Goal: Task Accomplishment & Management: Manage account settings

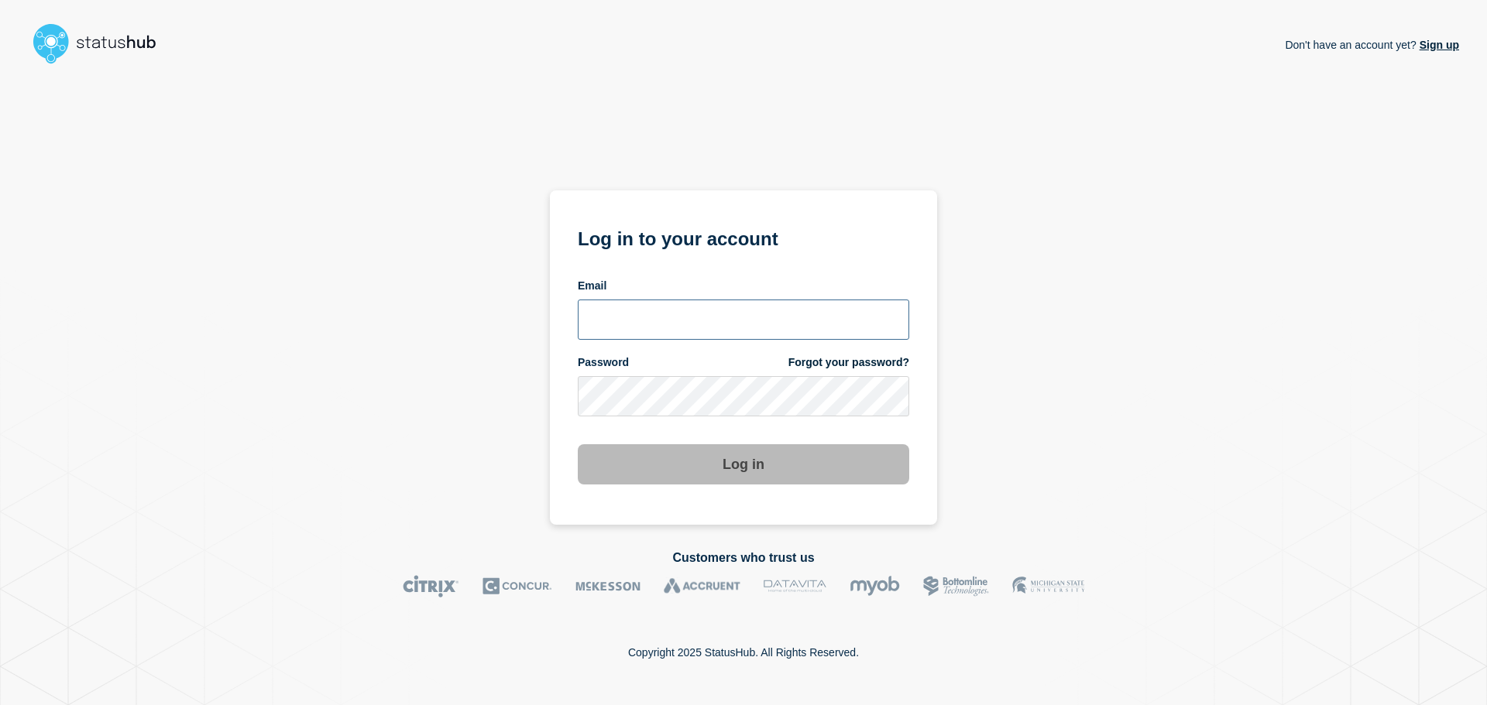
type input "[EMAIL_ADDRESS][PERSON_NAME][DOMAIN_NAME]"
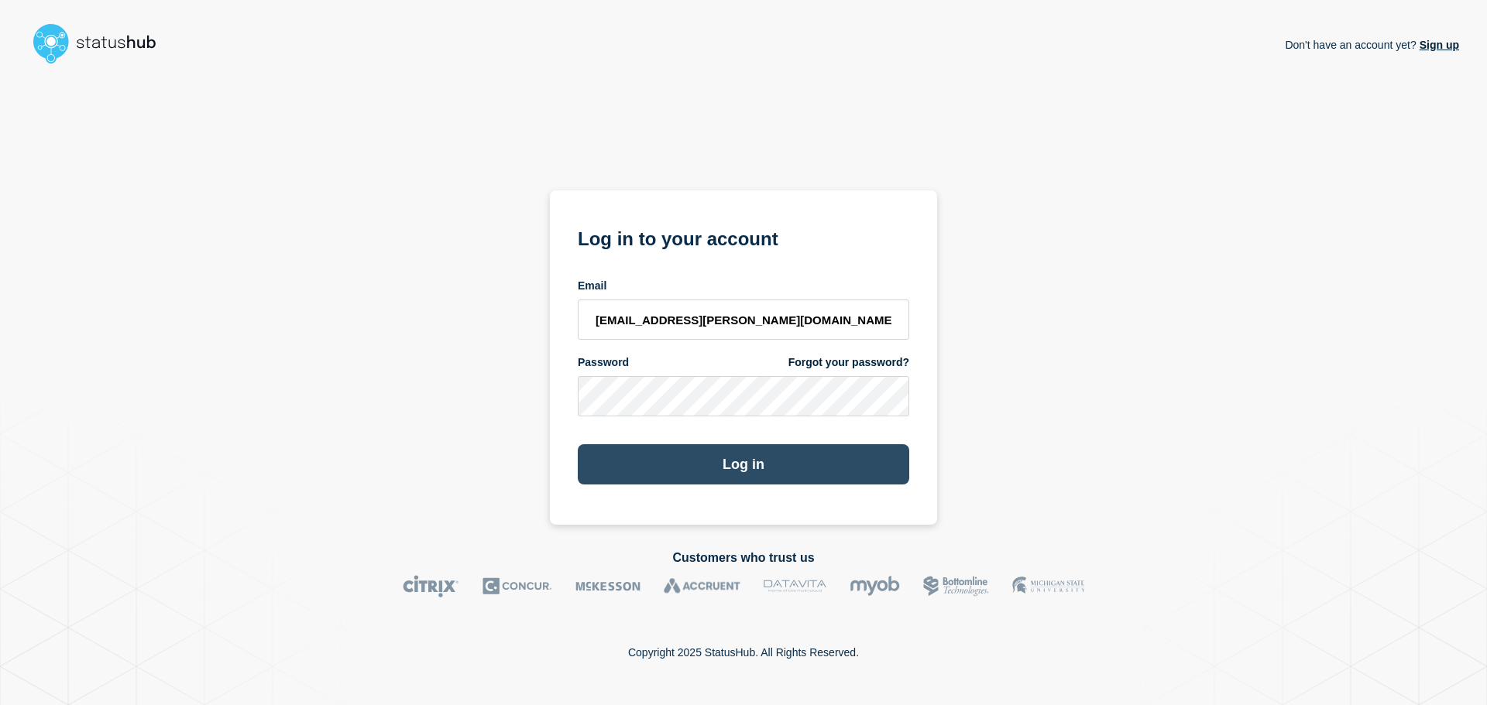
click at [690, 468] on button "Log in" at bounding box center [743, 464] width 331 height 40
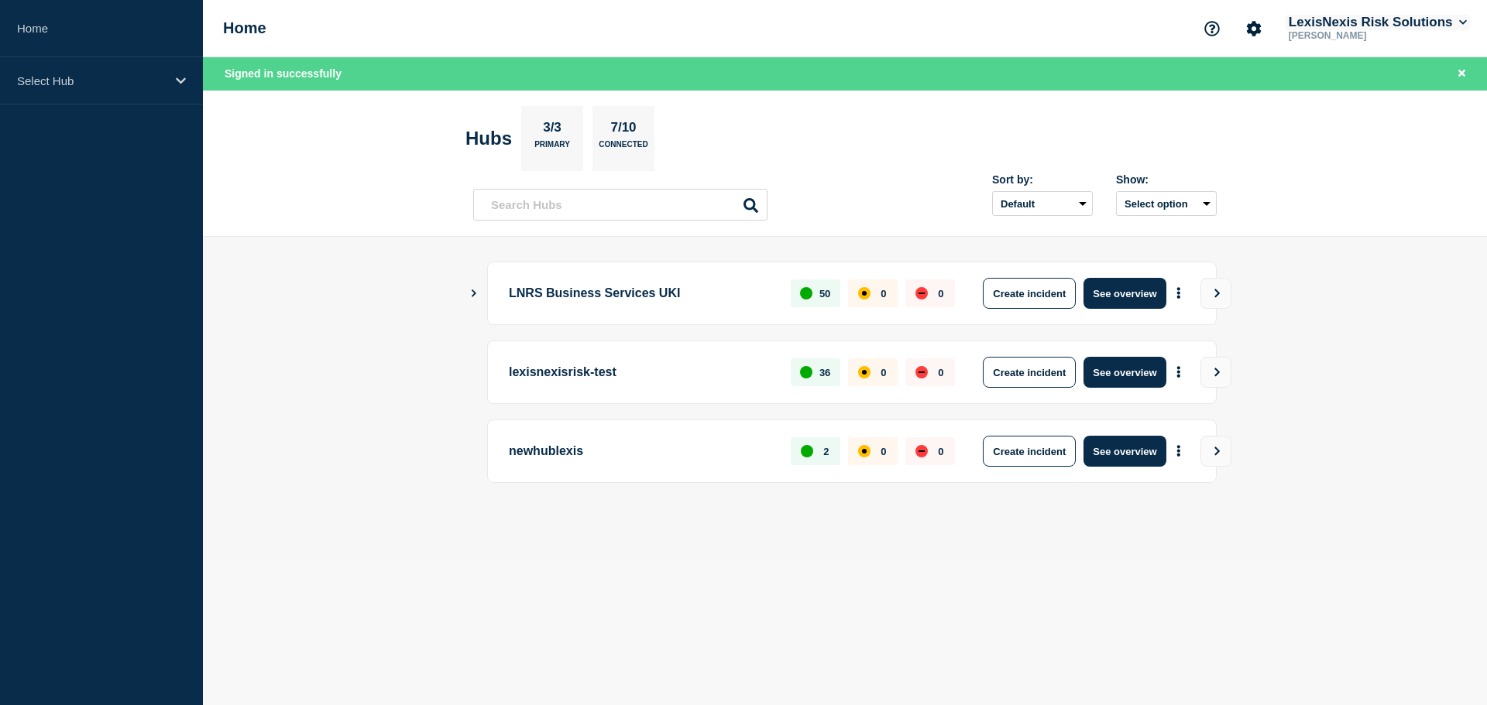
click at [1460, 19] on icon at bounding box center [1463, 22] width 9 height 9
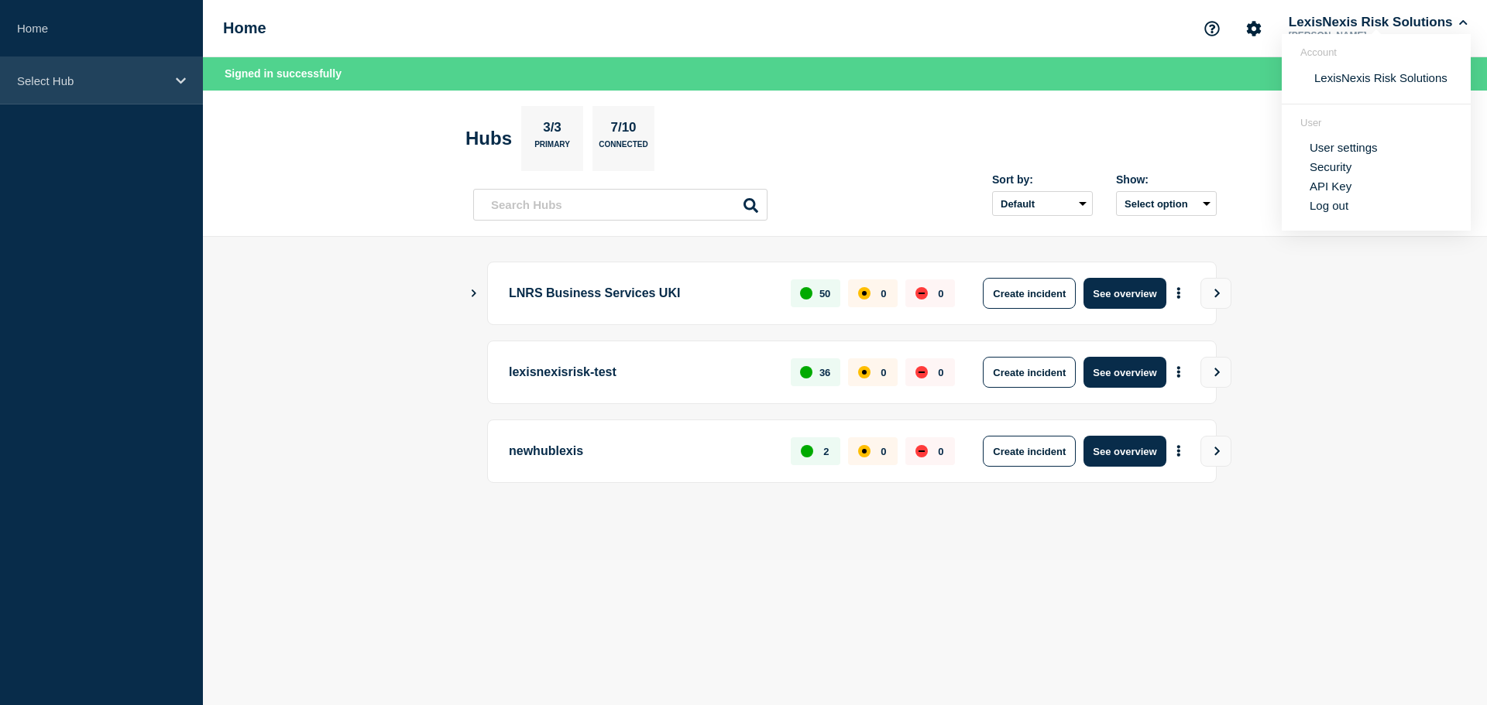
click at [173, 80] on div "Select Hub" at bounding box center [101, 80] width 203 height 47
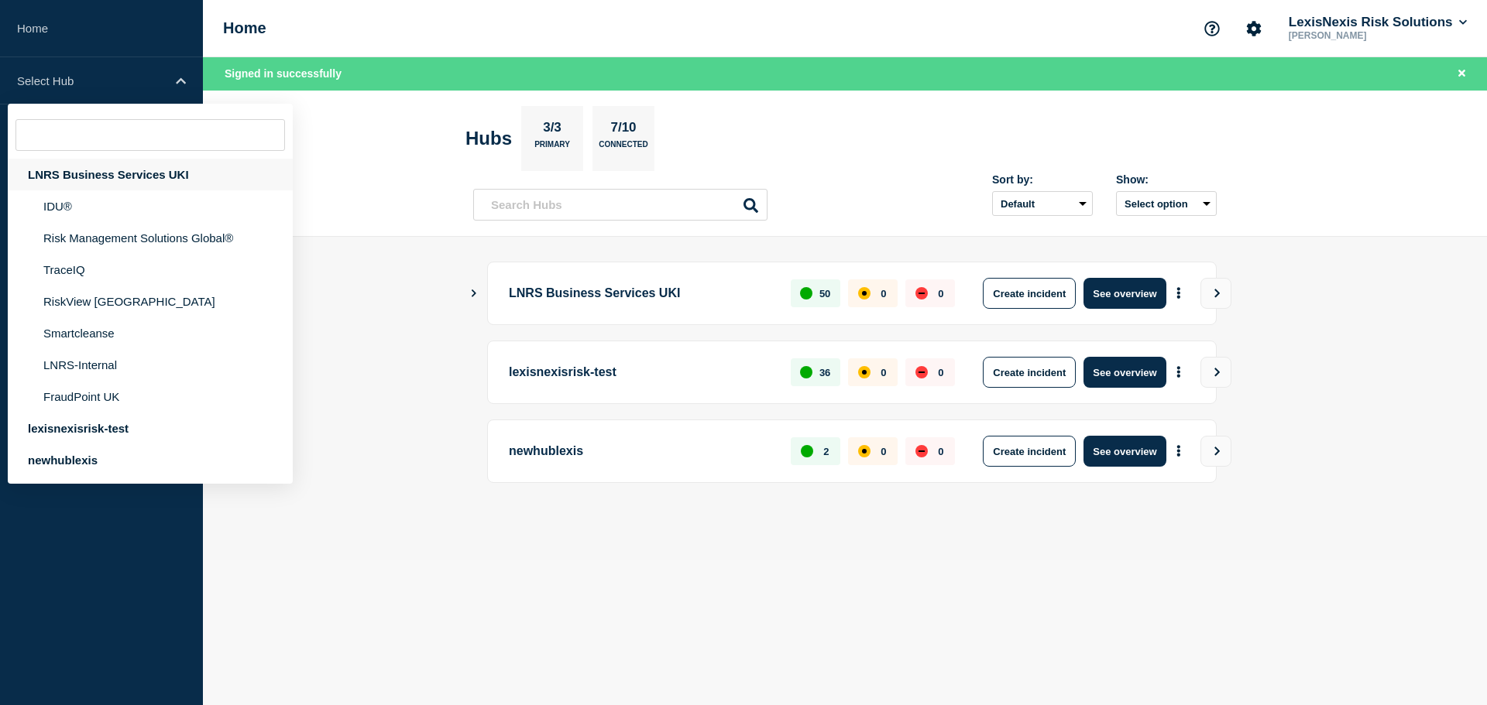
click at [96, 177] on div "LNRS Business Services UKI" at bounding box center [150, 175] width 285 height 32
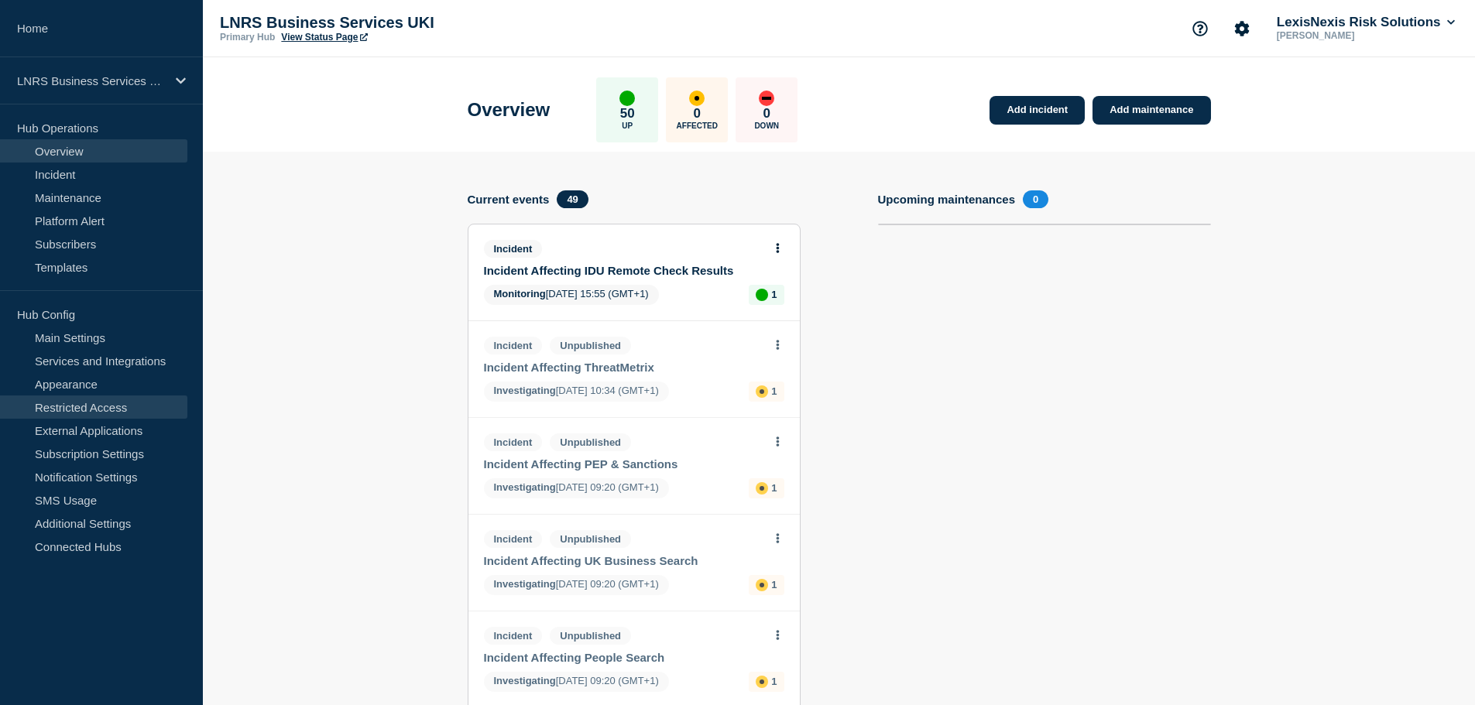
click at [63, 410] on link "Restricted Access" at bounding box center [93, 407] width 187 height 23
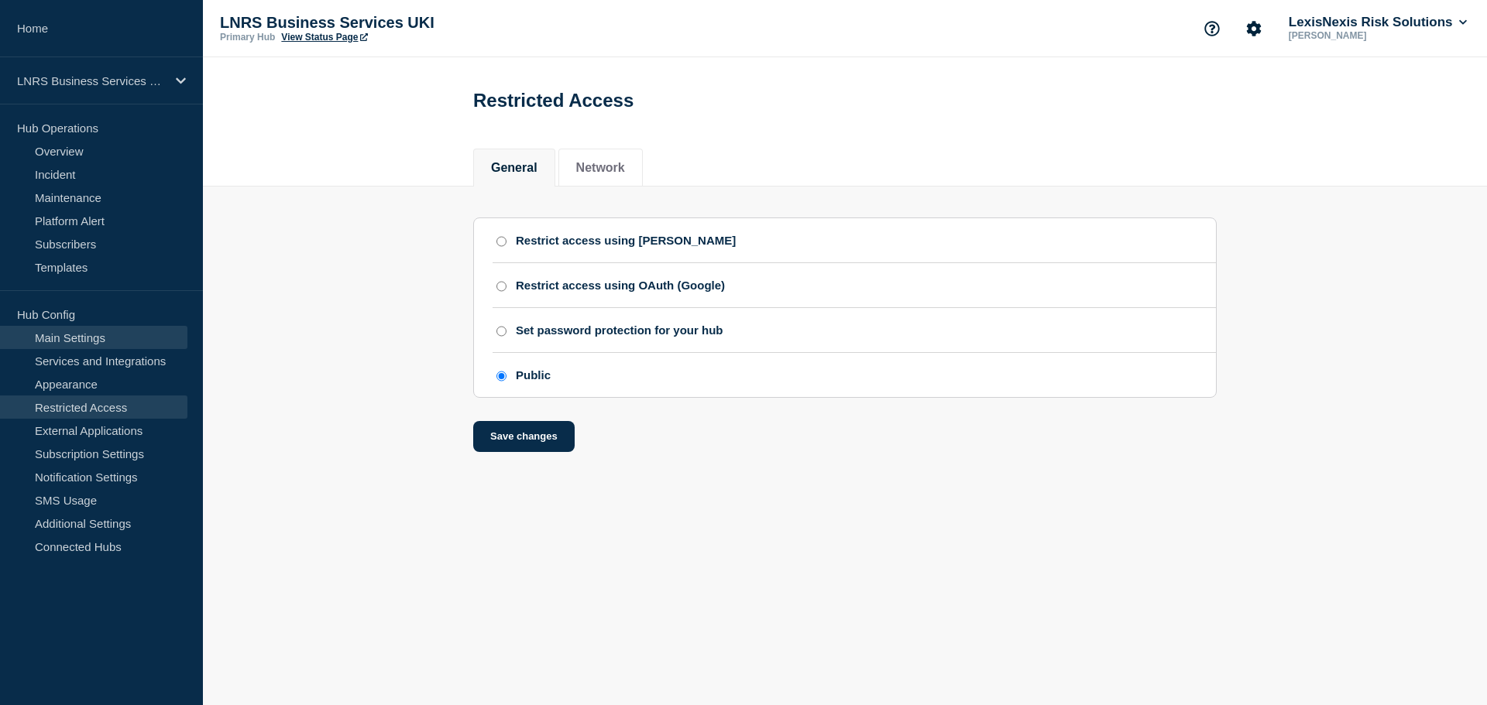
click at [81, 343] on link "Main Settings" at bounding box center [93, 337] width 187 height 23
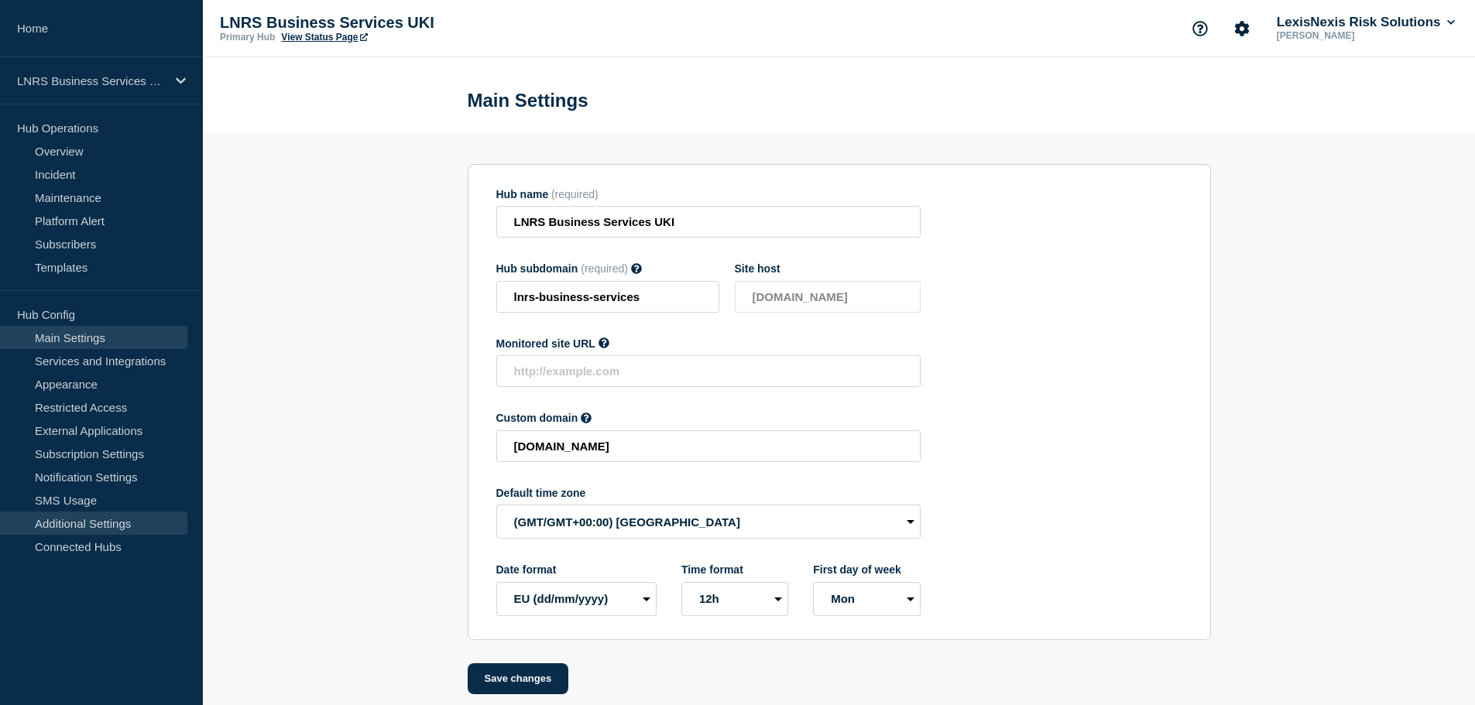
click at [127, 526] on link "Additional Settings" at bounding box center [93, 523] width 187 height 23
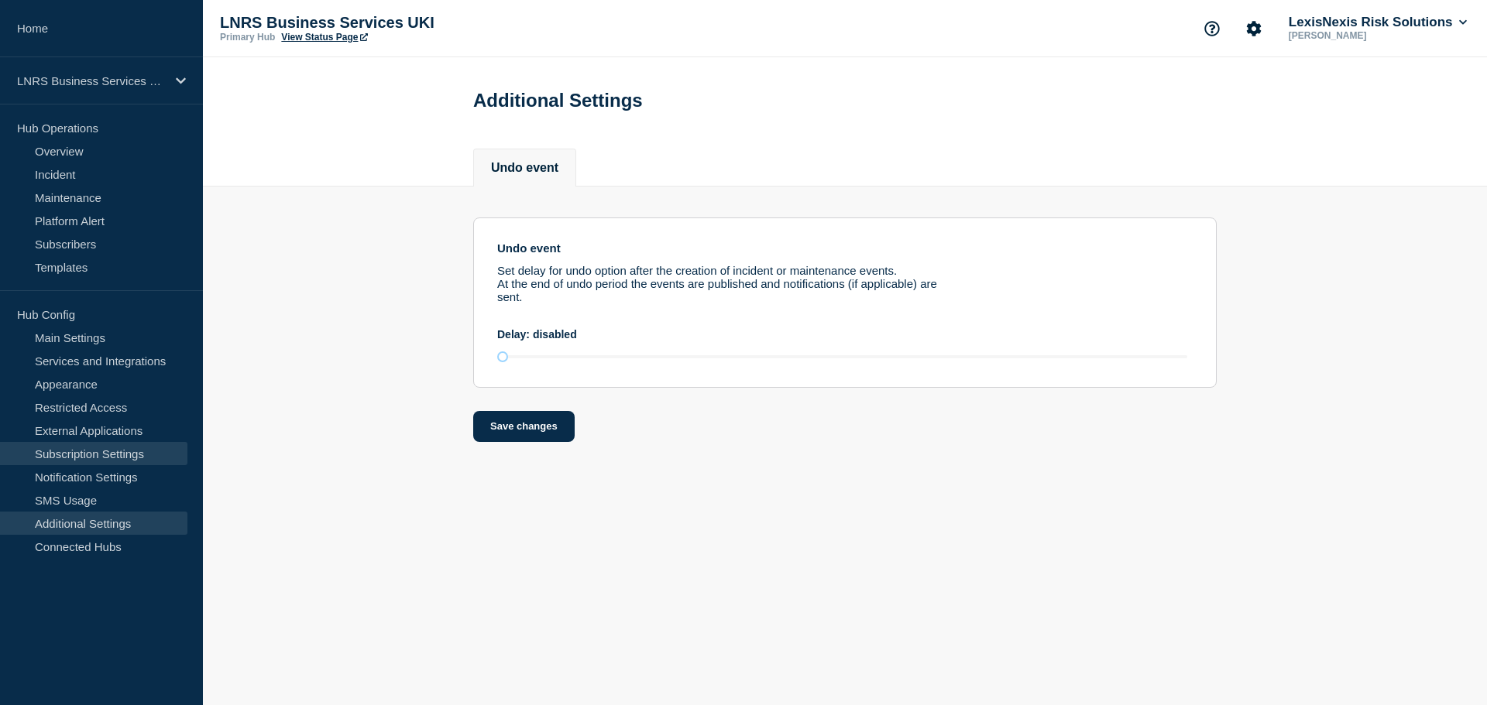
click at [138, 458] on link "Subscription Settings" at bounding box center [93, 453] width 187 height 23
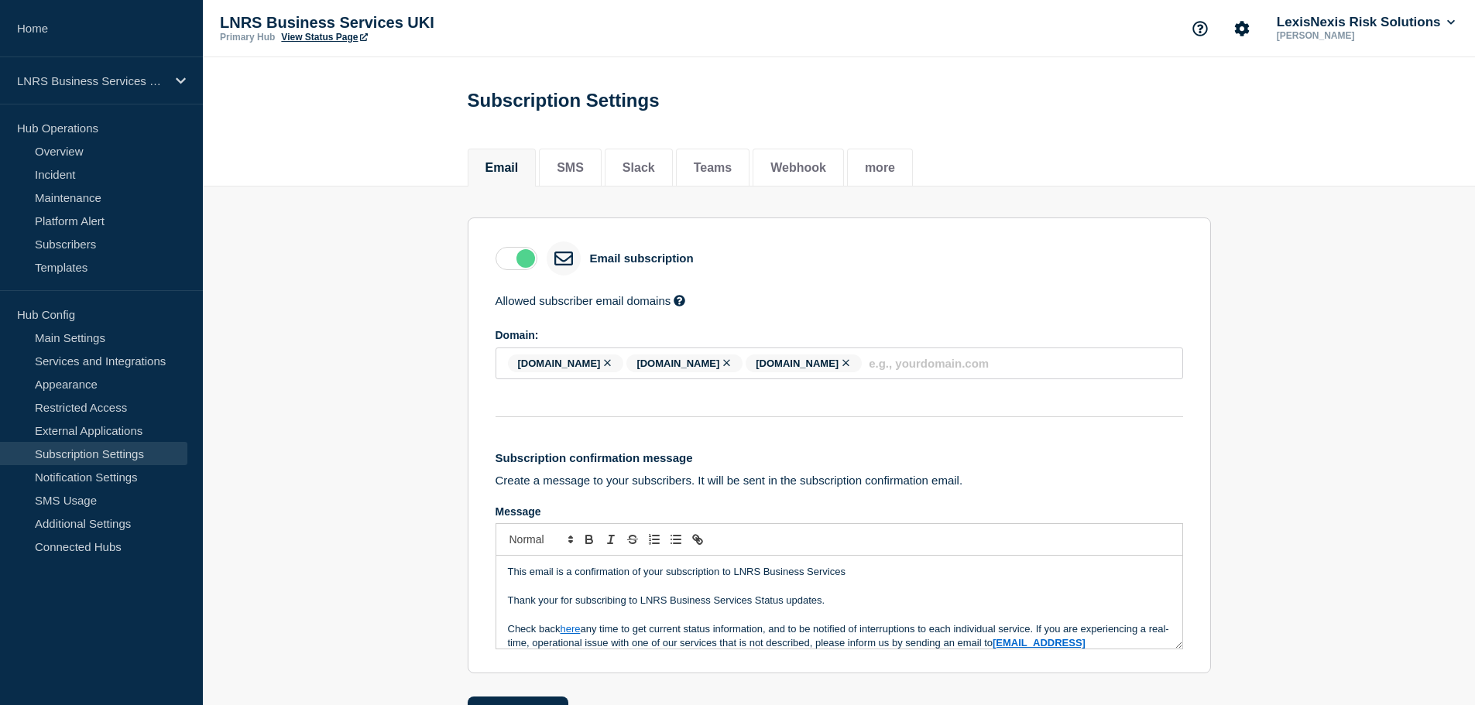
scroll to position [53, 0]
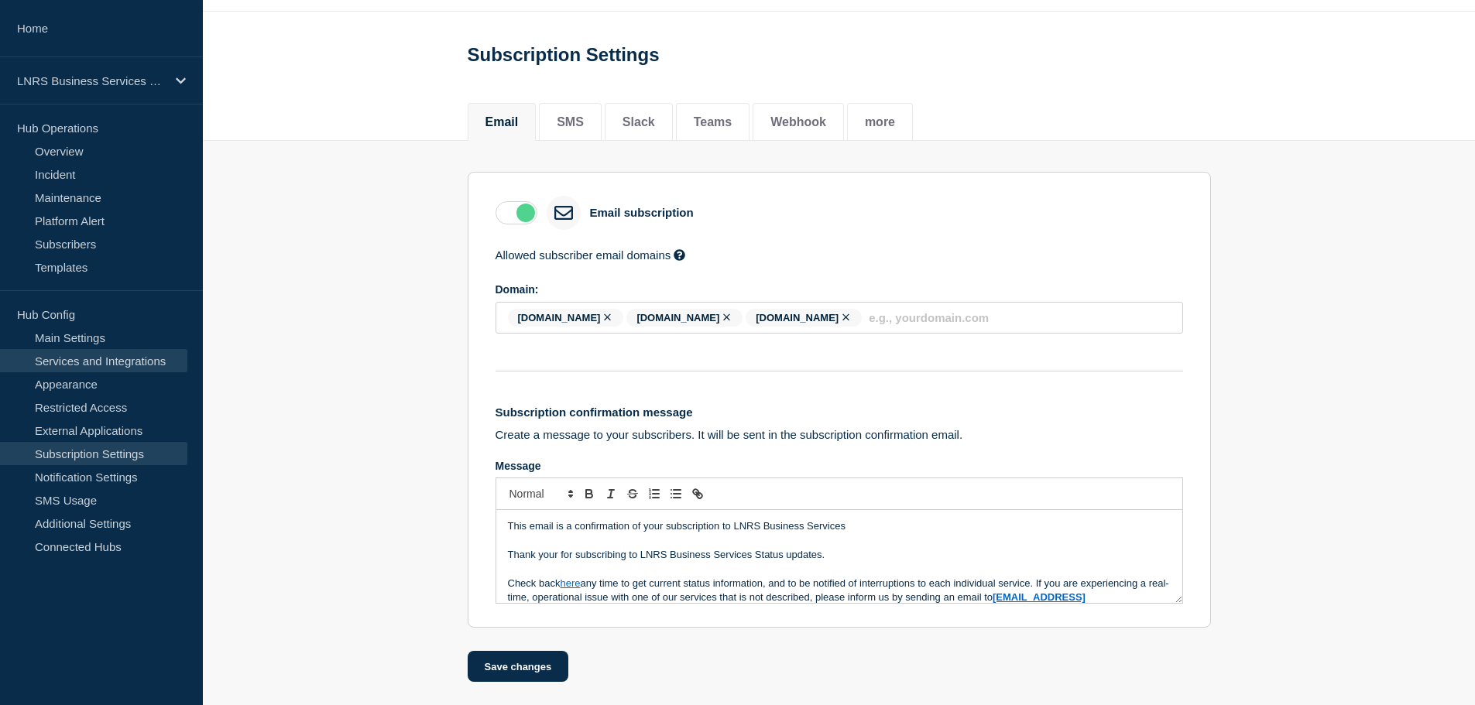
click at [71, 356] on link "Services and Integrations" at bounding box center [93, 360] width 187 height 23
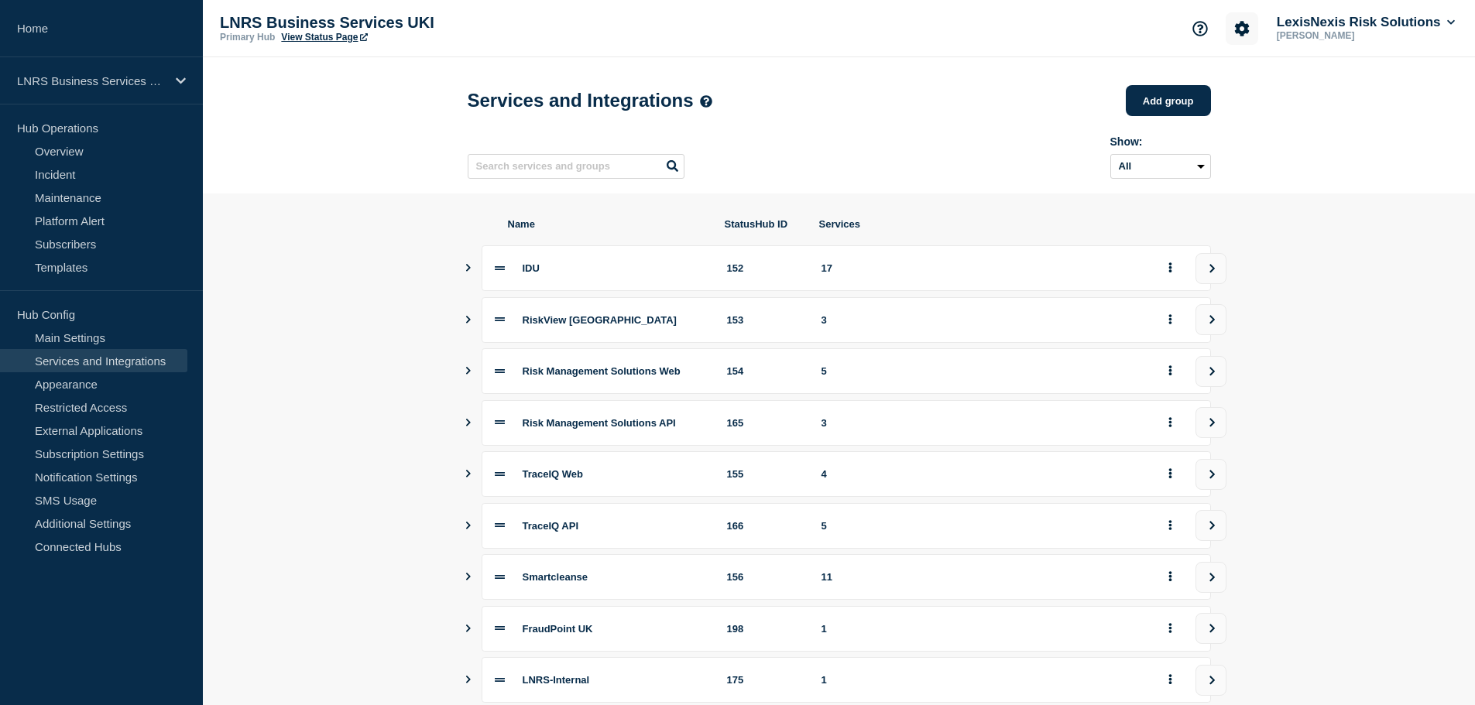
click at [1242, 22] on icon "Account settings" at bounding box center [1241, 28] width 15 height 15
click at [1234, 85] on link "Team Members" at bounding box center [1239, 91] width 80 height 13
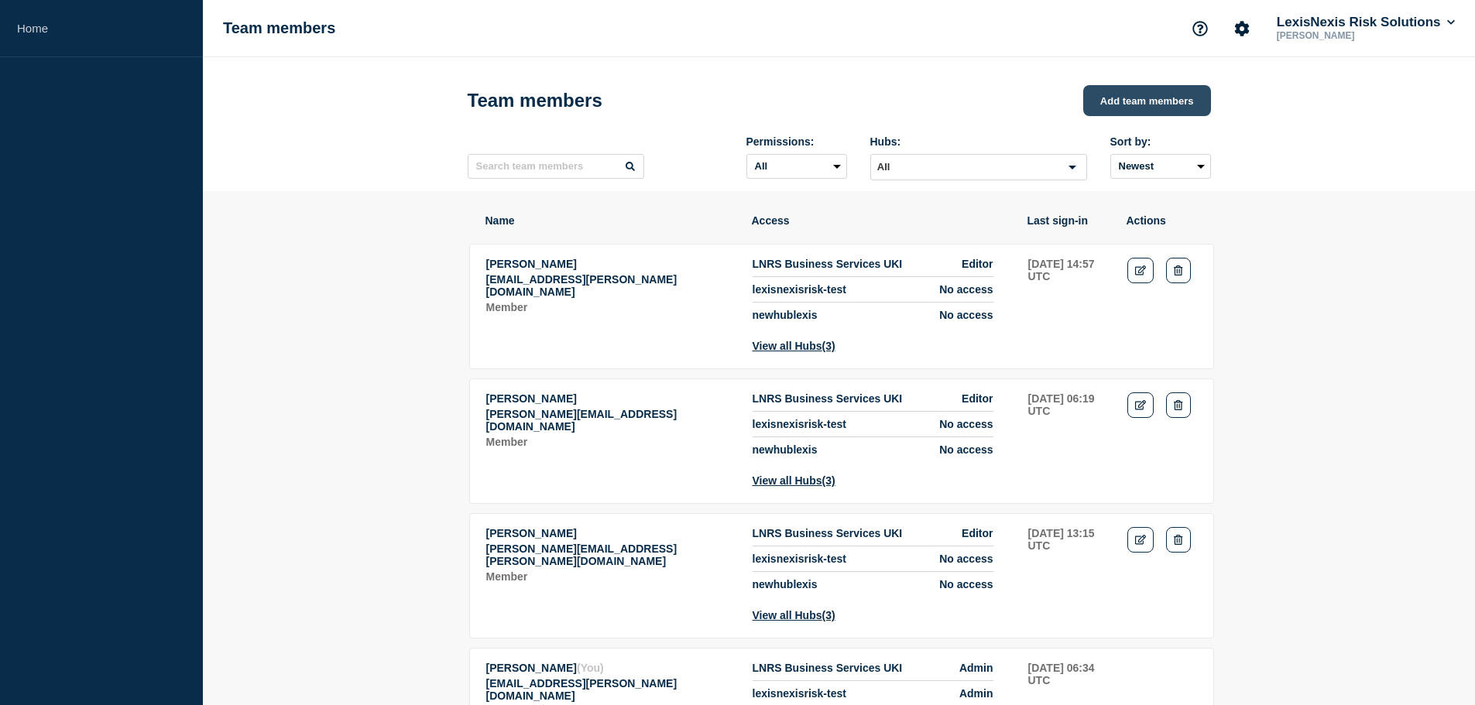
click at [1157, 106] on button "Add team members" at bounding box center [1147, 100] width 128 height 31
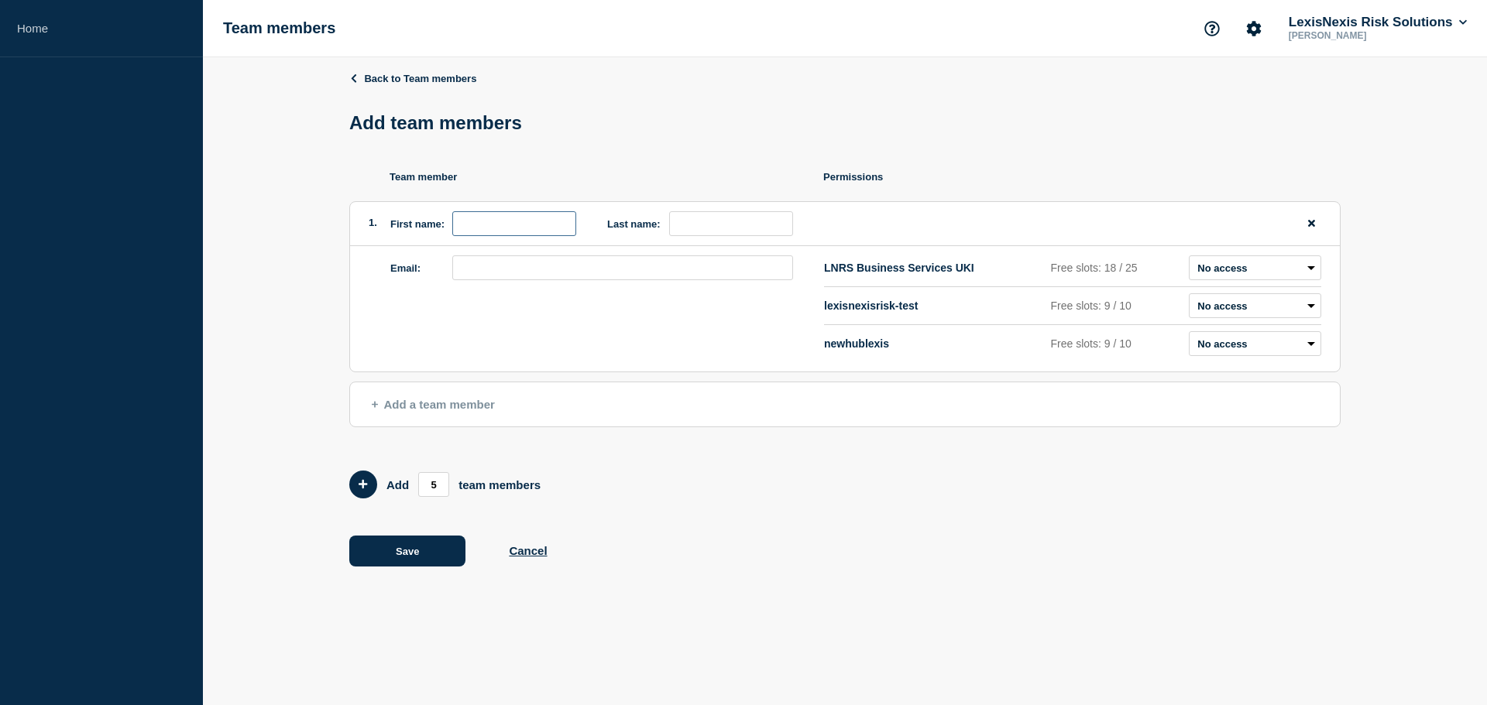
click at [496, 231] on input "first name" at bounding box center [514, 223] width 124 height 25
type input "Meagan"
type input "Thomas"
click at [485, 274] on input "email" at bounding box center [622, 267] width 341 height 25
paste input "meagan.thomas2@lexisnexisrisk.com"
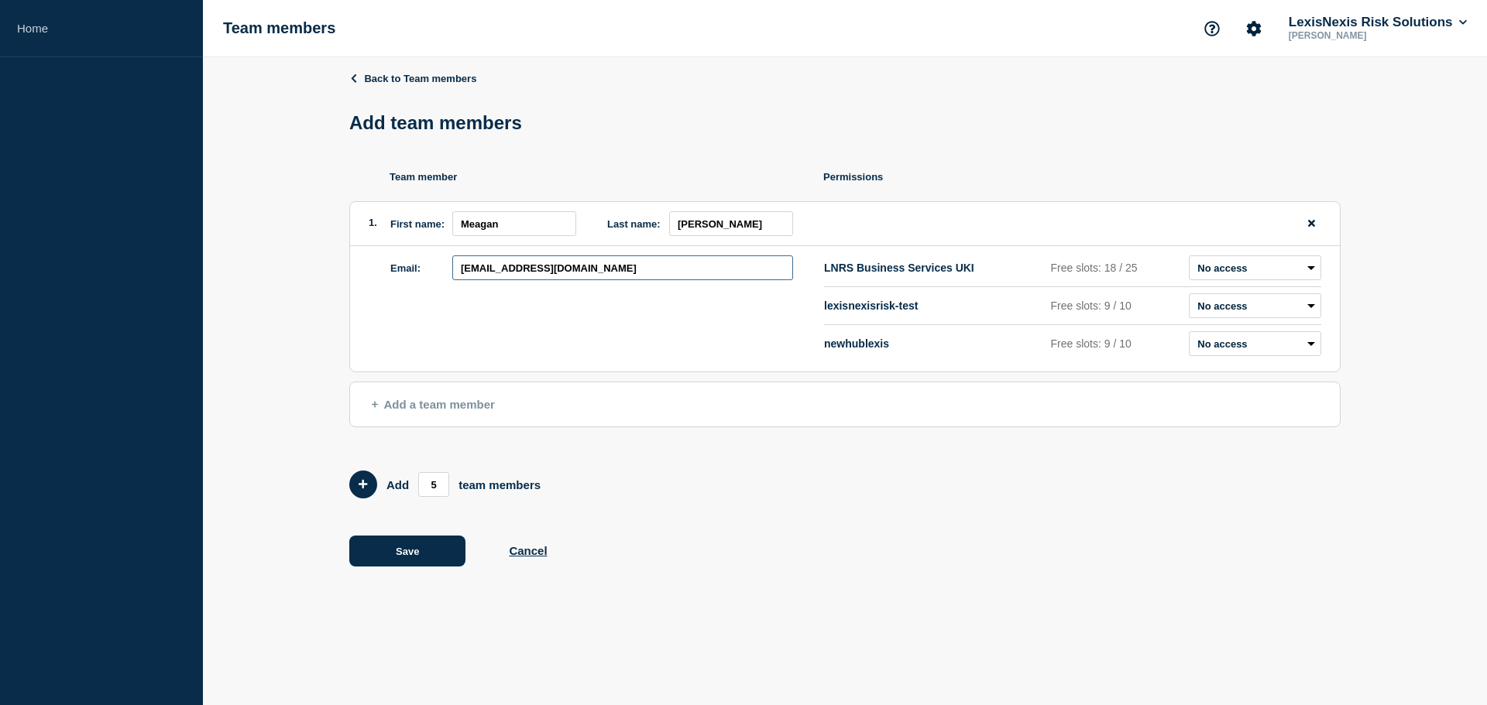
type input "meagan.thomas2@lexisnexisrisk.com"
click at [1240, 273] on select "Admin Manager Editor No access" at bounding box center [1254, 267] width 132 height 25
click at [537, 557] on button "Cancel" at bounding box center [528, 550] width 38 height 13
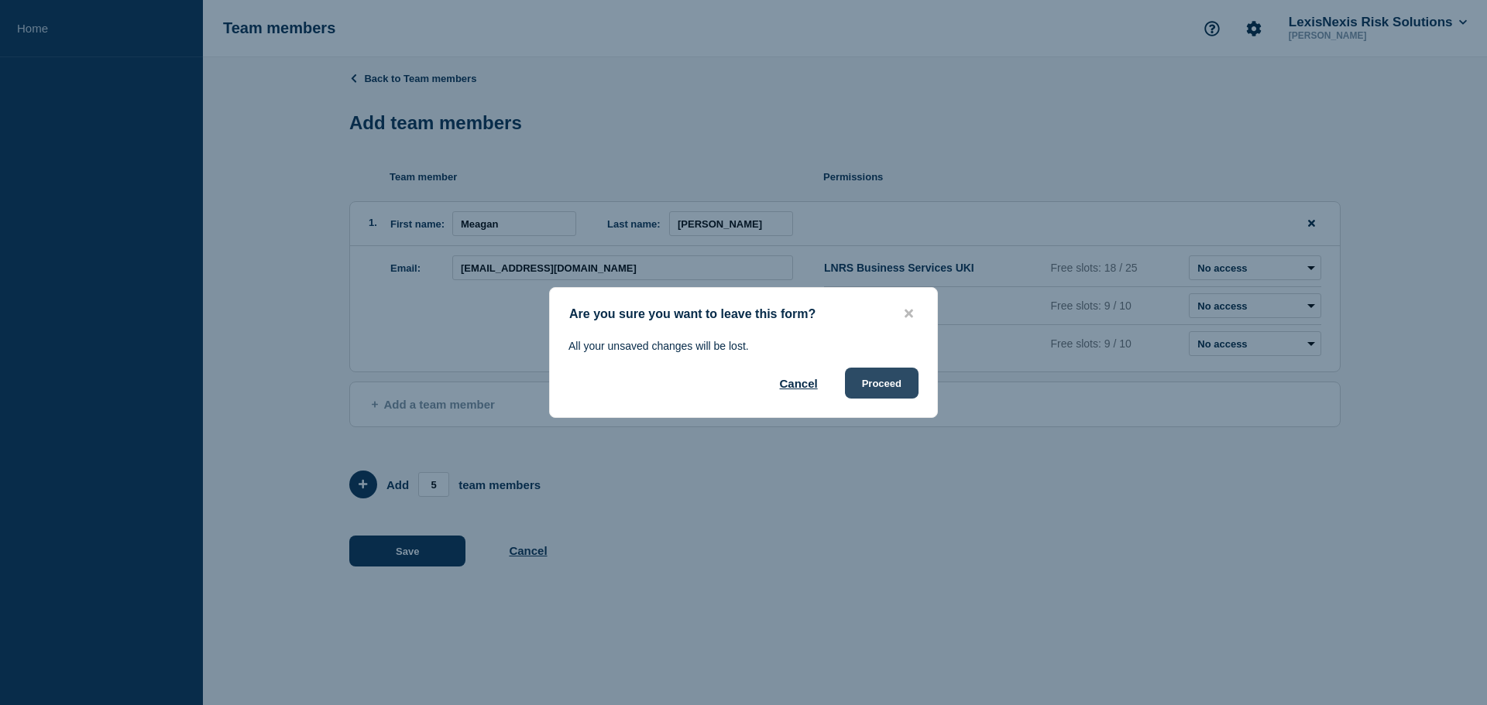
click at [864, 386] on button "Proceed" at bounding box center [882, 383] width 74 height 31
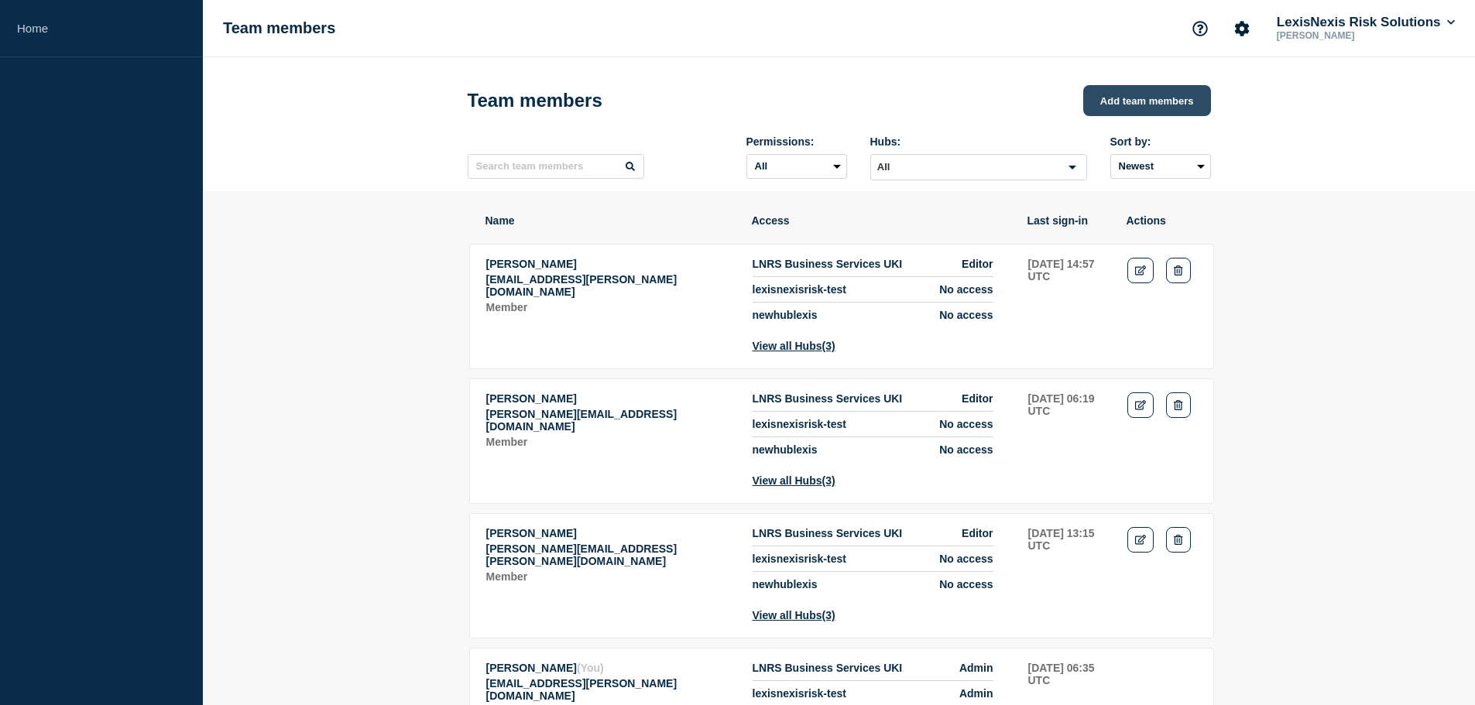
click at [1137, 109] on button "Add team members" at bounding box center [1147, 100] width 128 height 31
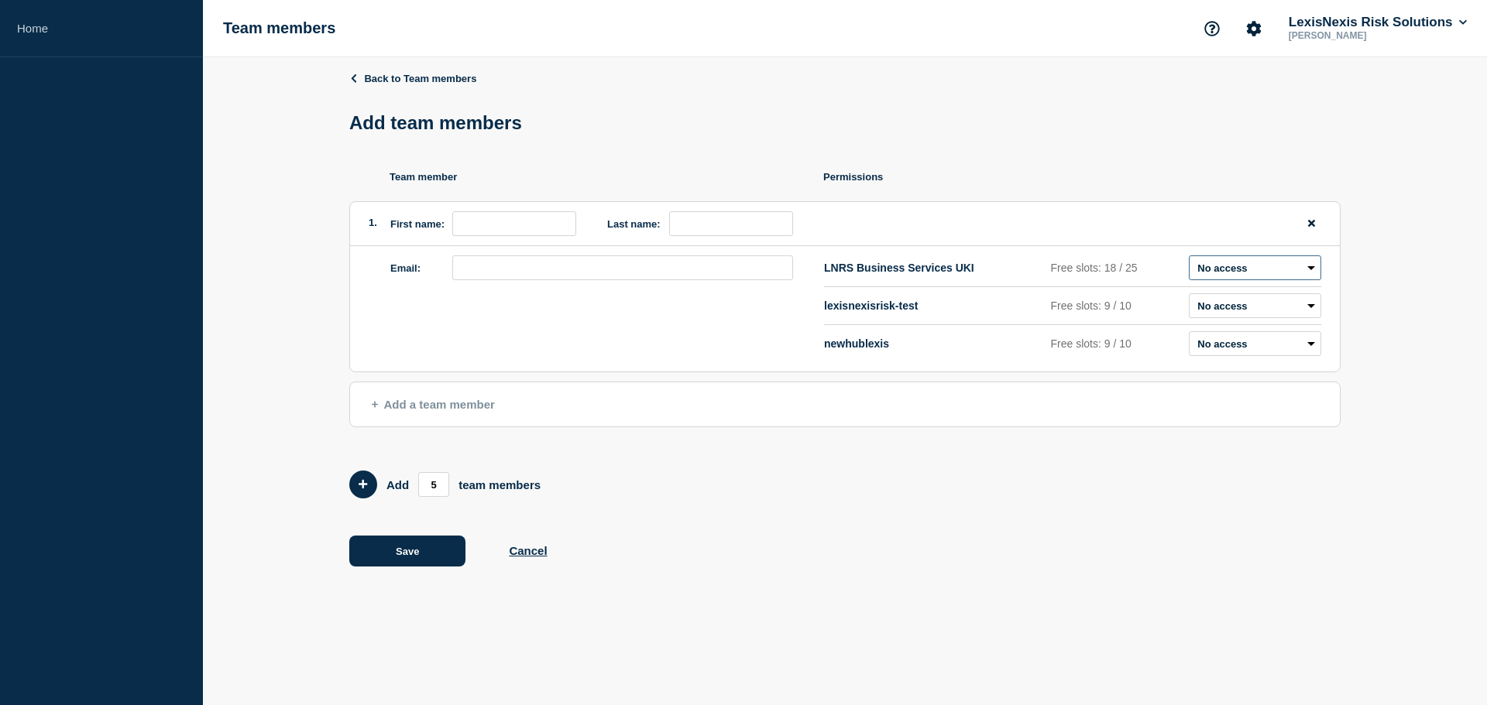
click at [1216, 266] on select "Admin Manager Editor No access" at bounding box center [1254, 267] width 132 height 25
click at [1168, 350] on p "Free slots: 9 / 10" at bounding box center [1117, 344] width 132 height 12
click at [1229, 306] on select "Admin Manager Editor No access" at bounding box center [1254, 305] width 132 height 25
select select "2"
click at [1188, 297] on select "Admin Manager Editor No access" at bounding box center [1254, 305] width 132 height 25
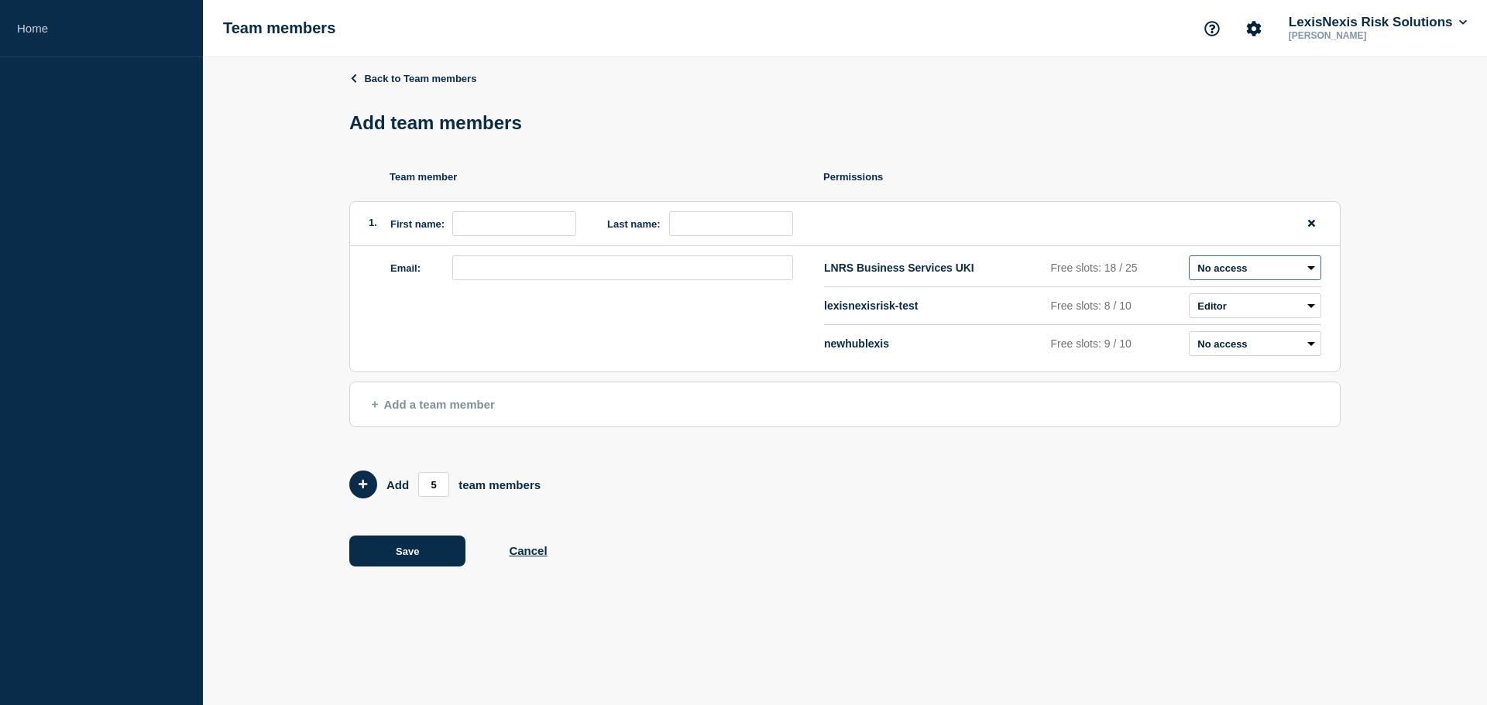
click at [1235, 272] on select "Admin Manager Editor No access" at bounding box center [1254, 267] width 132 height 25
select select "2"
click at [1188, 259] on select "Admin Manager Editor No access" at bounding box center [1254, 267] width 132 height 25
click at [1221, 356] on select "Admin Manager Editor No access" at bounding box center [1254, 343] width 132 height 25
select select "2"
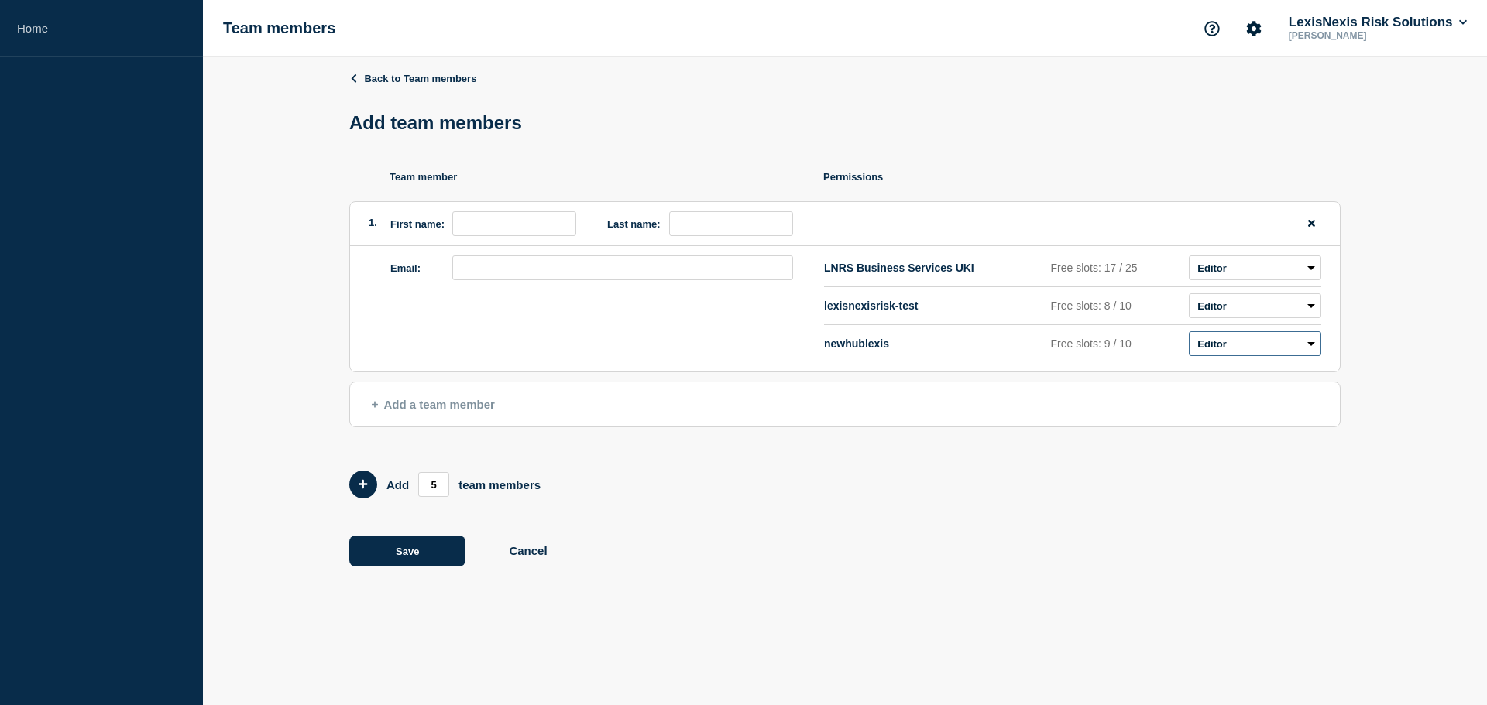
click at [1188, 335] on select "Admin Manager Editor No access" at bounding box center [1254, 343] width 132 height 25
click at [489, 236] on input "first name" at bounding box center [514, 223] width 124 height 25
click at [525, 557] on button "Cancel" at bounding box center [528, 550] width 38 height 13
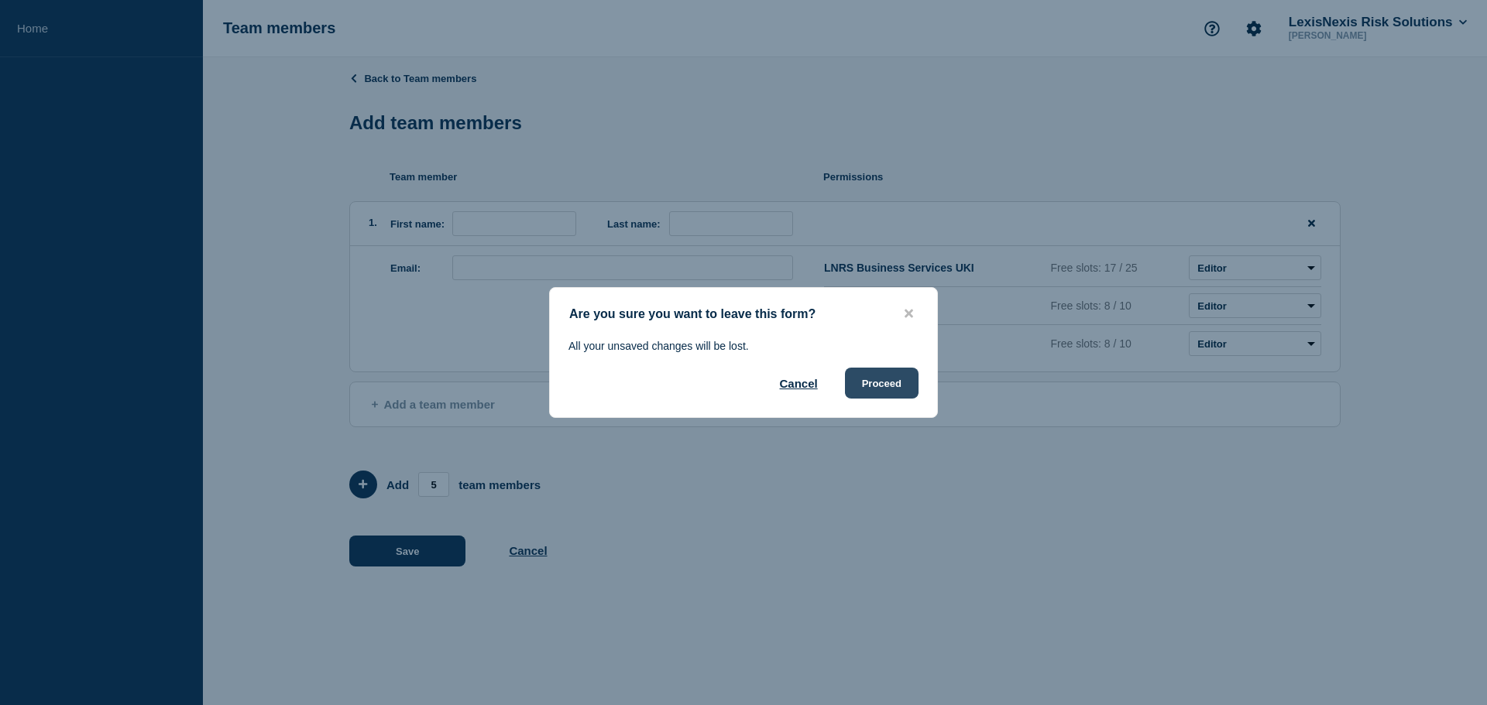
click at [907, 385] on button "Proceed" at bounding box center [882, 383] width 74 height 31
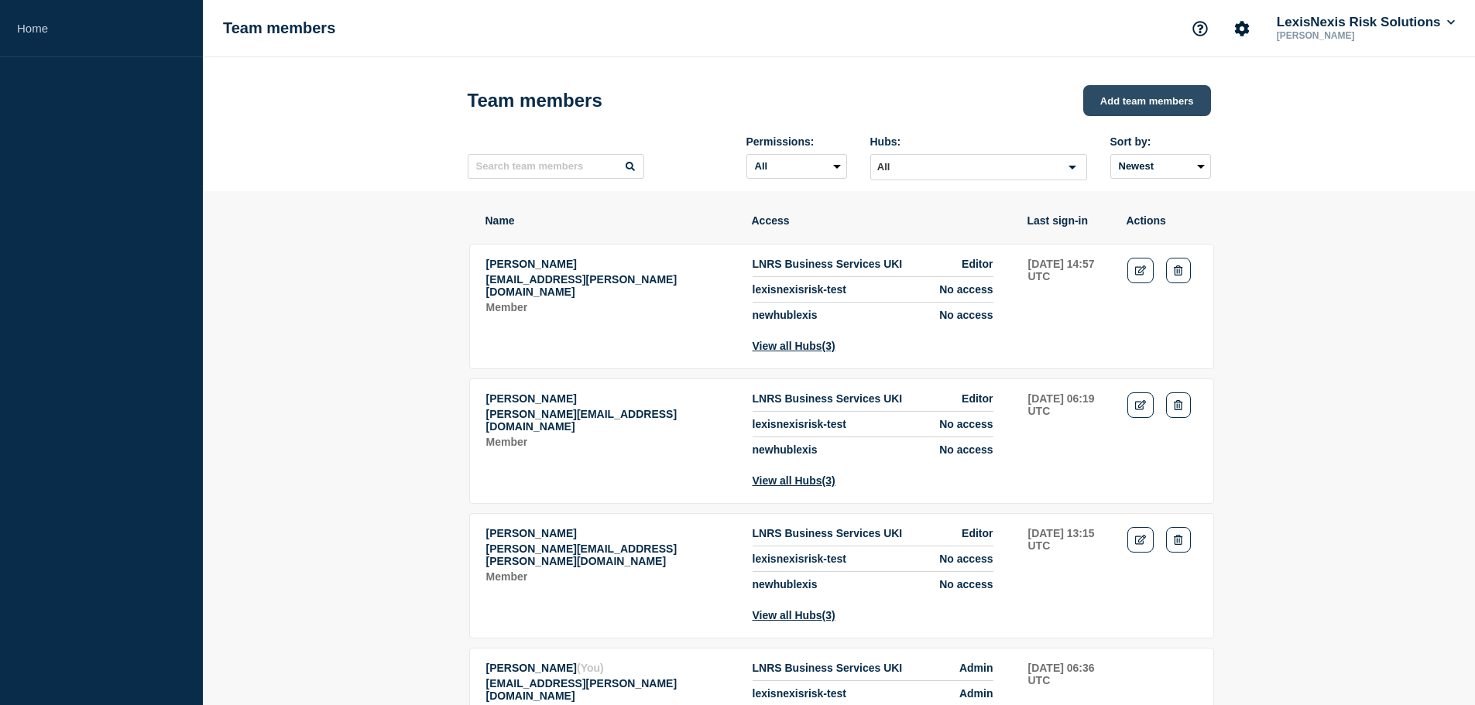
click at [1155, 90] on button "Add team members" at bounding box center [1147, 100] width 128 height 31
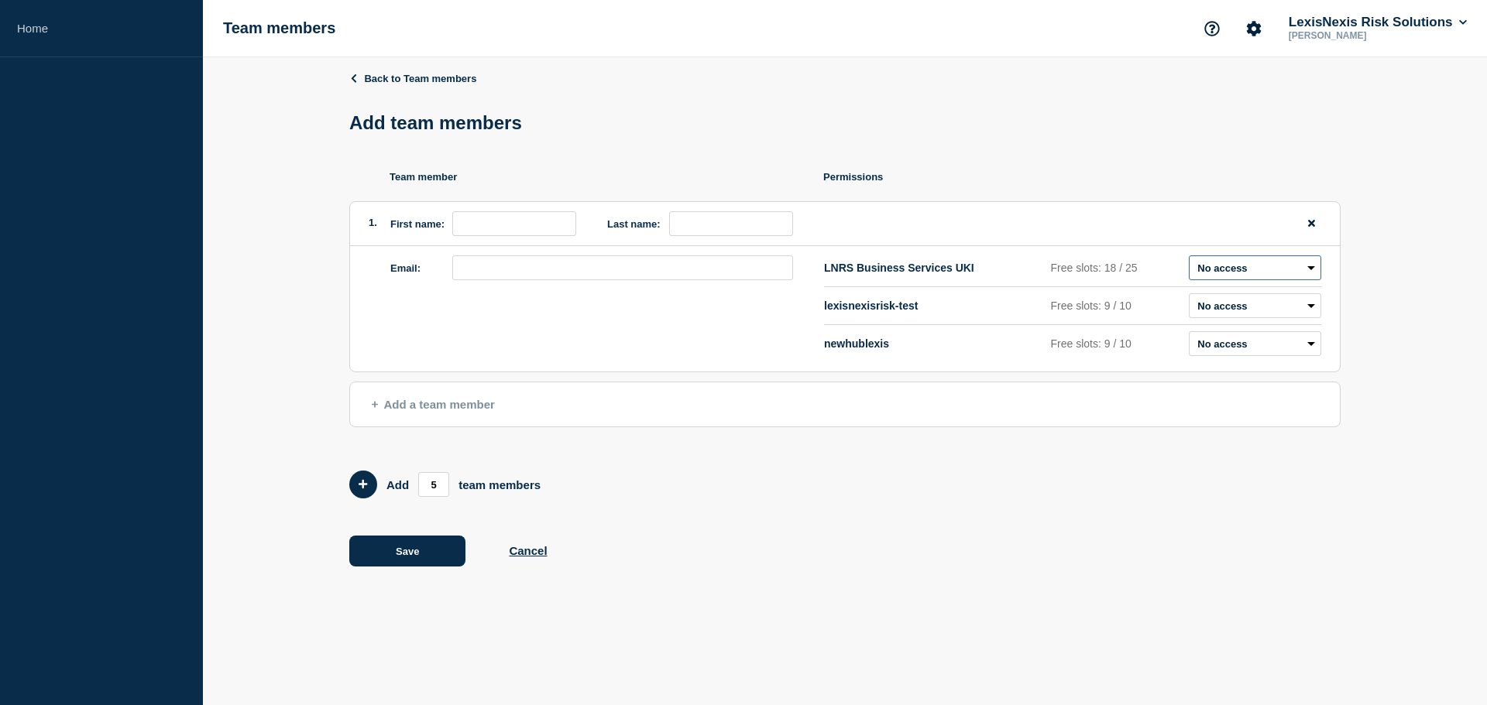
click at [1201, 276] on select "Admin Manager Editor No access" at bounding box center [1254, 267] width 132 height 25
select select "2"
click at [1188, 259] on select "Admin Manager Editor No access" at bounding box center [1254, 267] width 132 height 25
click at [496, 211] on div "1. First name: Last name:" at bounding box center [844, 224] width 989 height 44
click at [499, 216] on input "first name" at bounding box center [514, 223] width 124 height 25
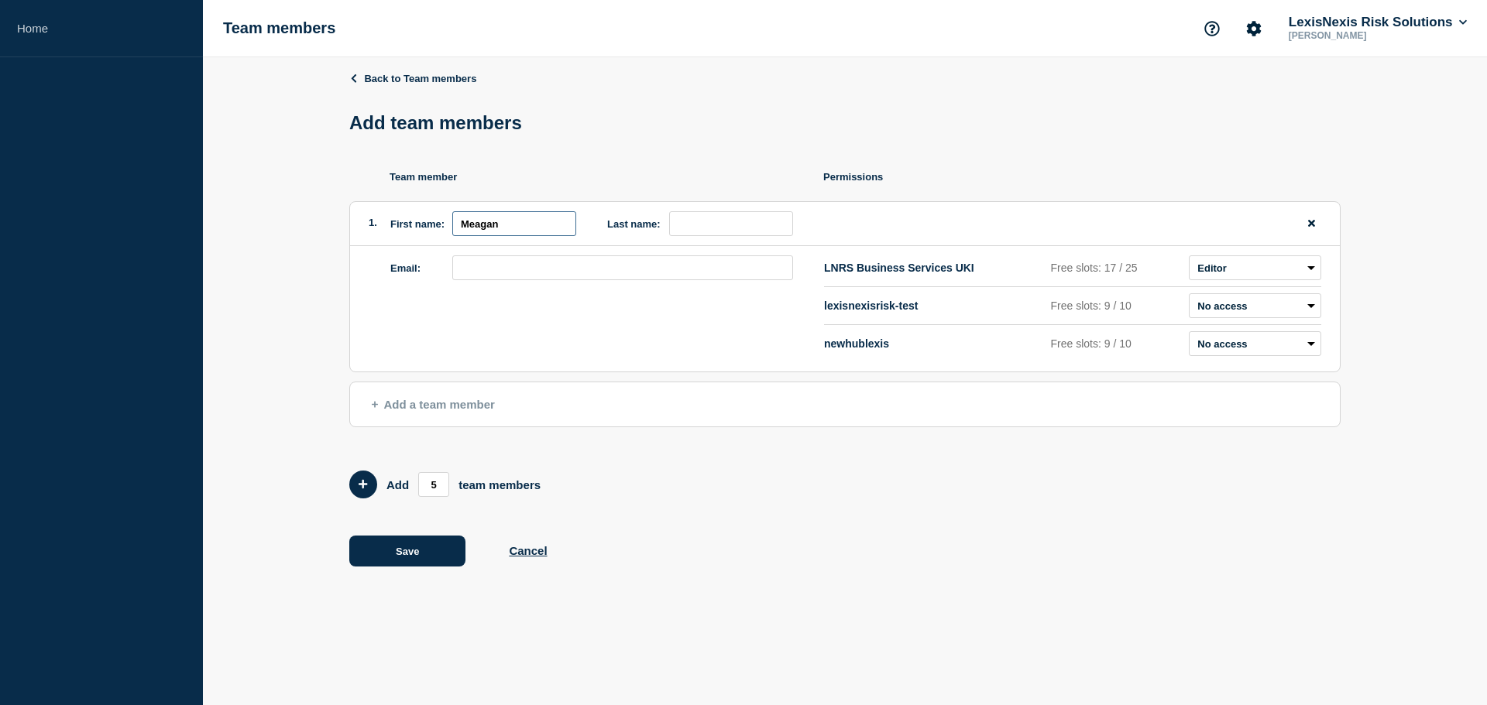
type input "Meagan"
type input "Thomas"
paste input "meagan.thomas2@lexisnexisrisk.com"
type input "meagan.thomas2@lexisnexisrisk.com"
click at [528, 345] on div "Email: meagan.thomas2@lexisnexisrisk.com" at bounding box center [607, 308] width 434 height 107
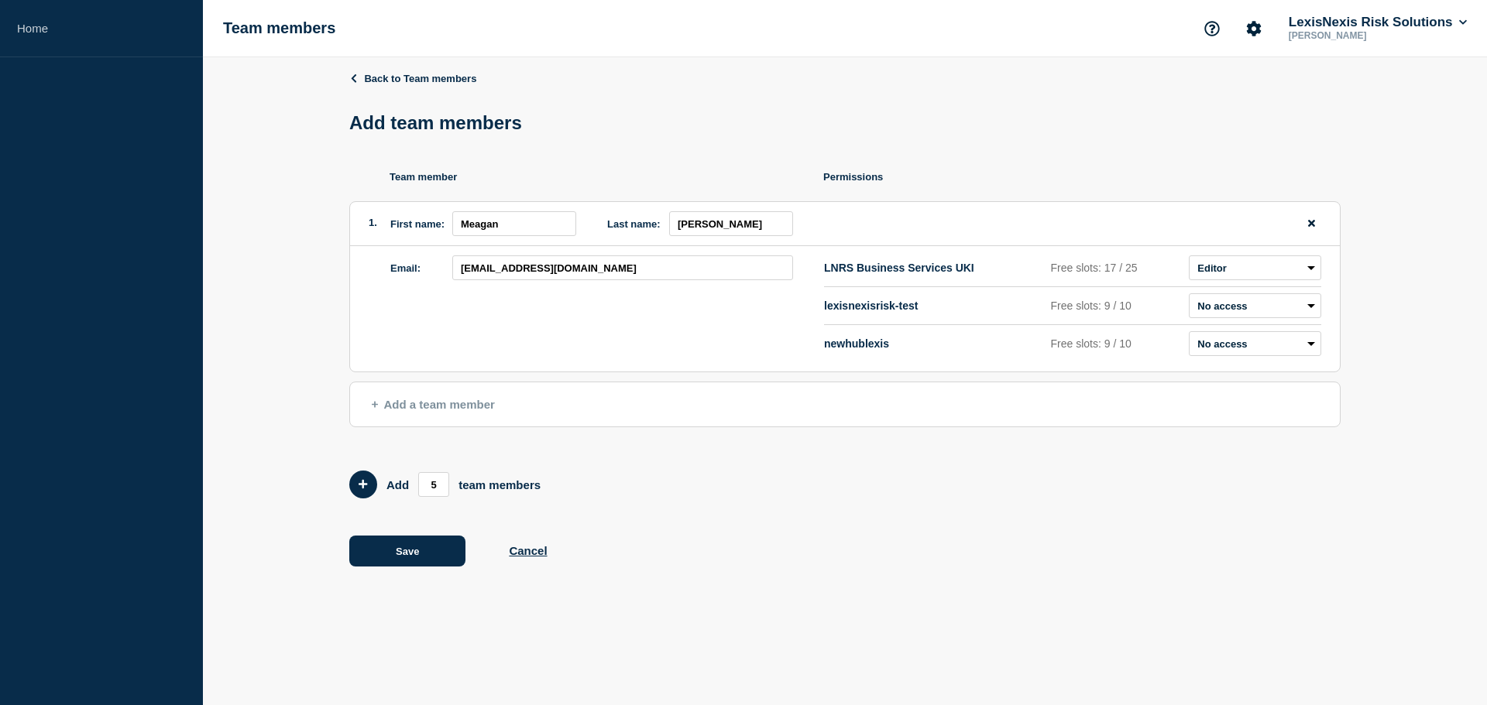
click at [407, 410] on span "Add a team member" at bounding box center [433, 404] width 123 height 13
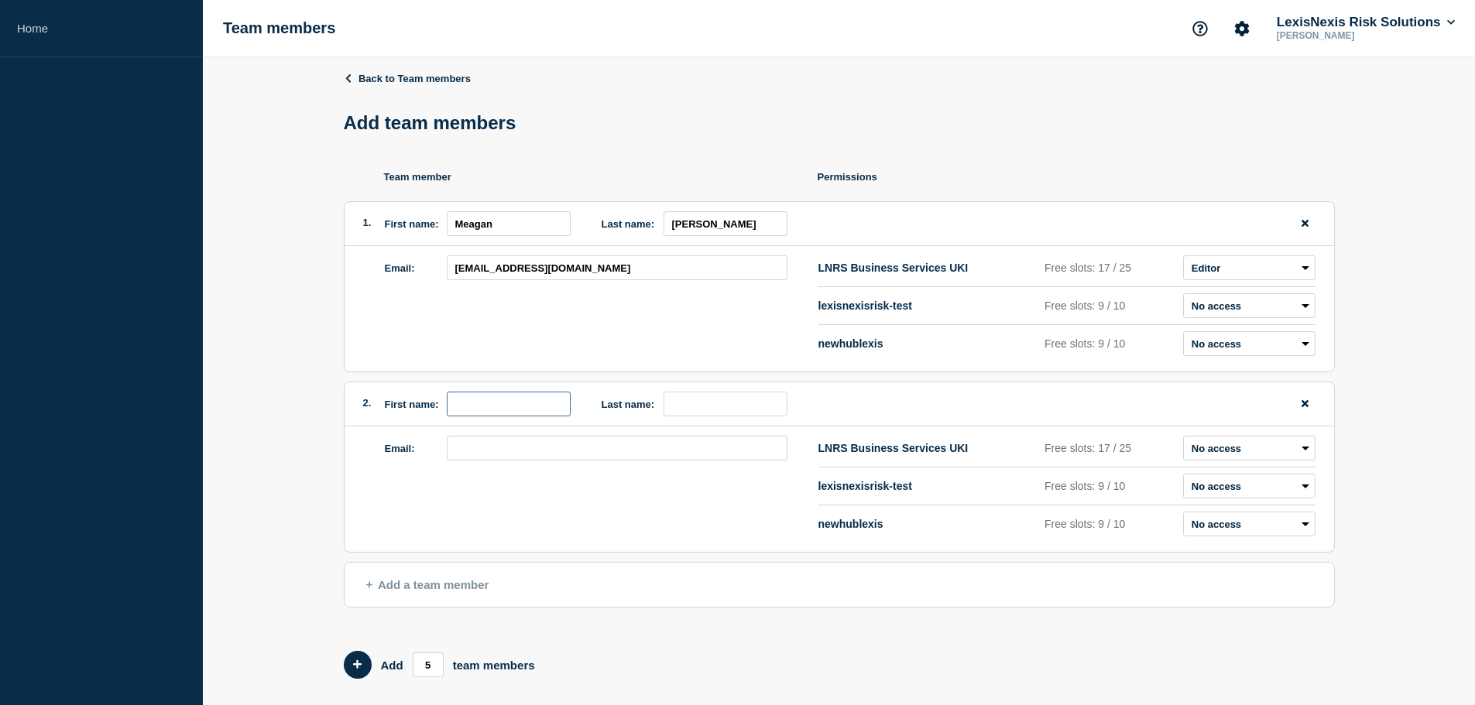
click at [524, 410] on input "first name" at bounding box center [509, 404] width 124 height 25
type input "Elinor"
type input "Morris"
click at [595, 451] on input "email" at bounding box center [617, 448] width 341 height 25
click at [554, 450] on input "email" at bounding box center [617, 448] width 341 height 25
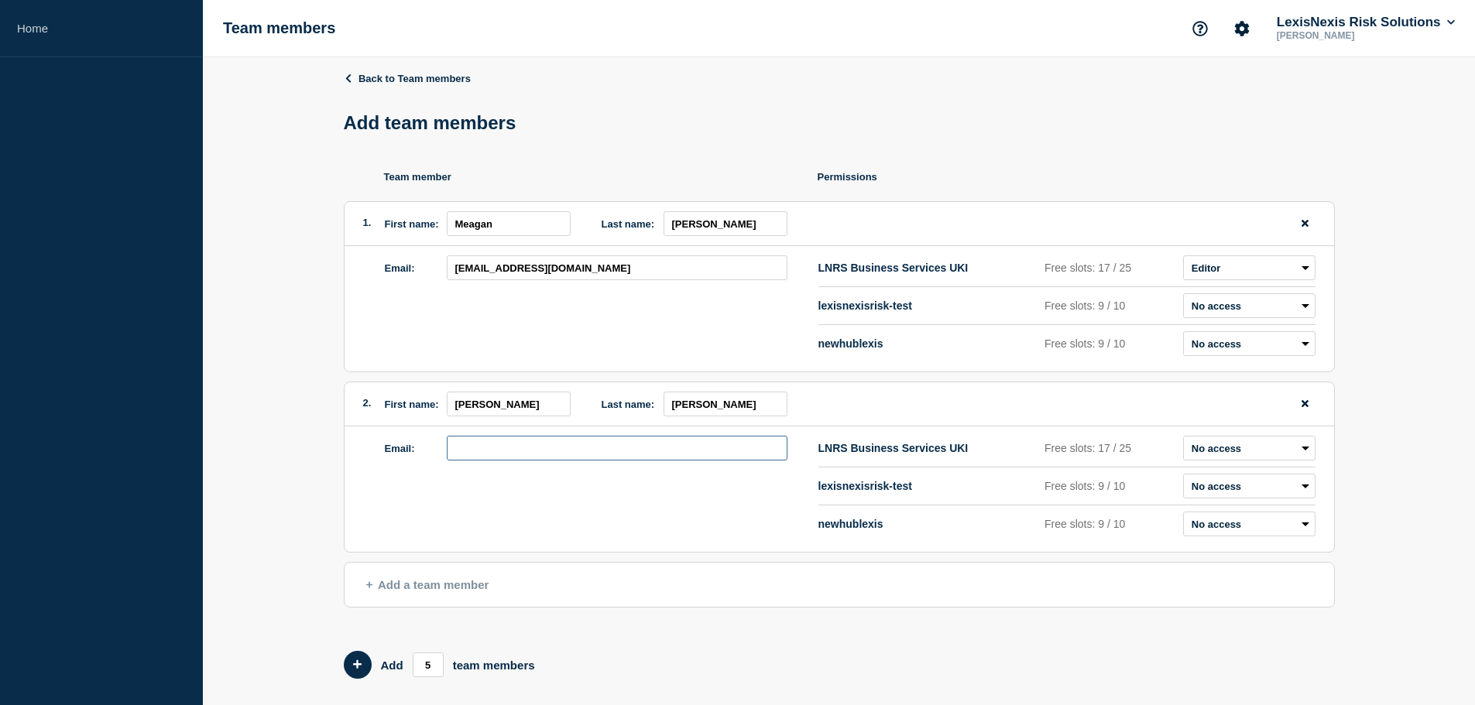
paste input "elinor.morris@lexisnexisrisk.com"
type input "elinor.morris@lexisnexisrisk.com"
click at [1249, 448] on select "Admin Manager Editor No access" at bounding box center [1249, 448] width 132 height 25
select select "2"
click at [1183, 440] on select "Admin Manager Editor No access" at bounding box center [1249, 448] width 132 height 25
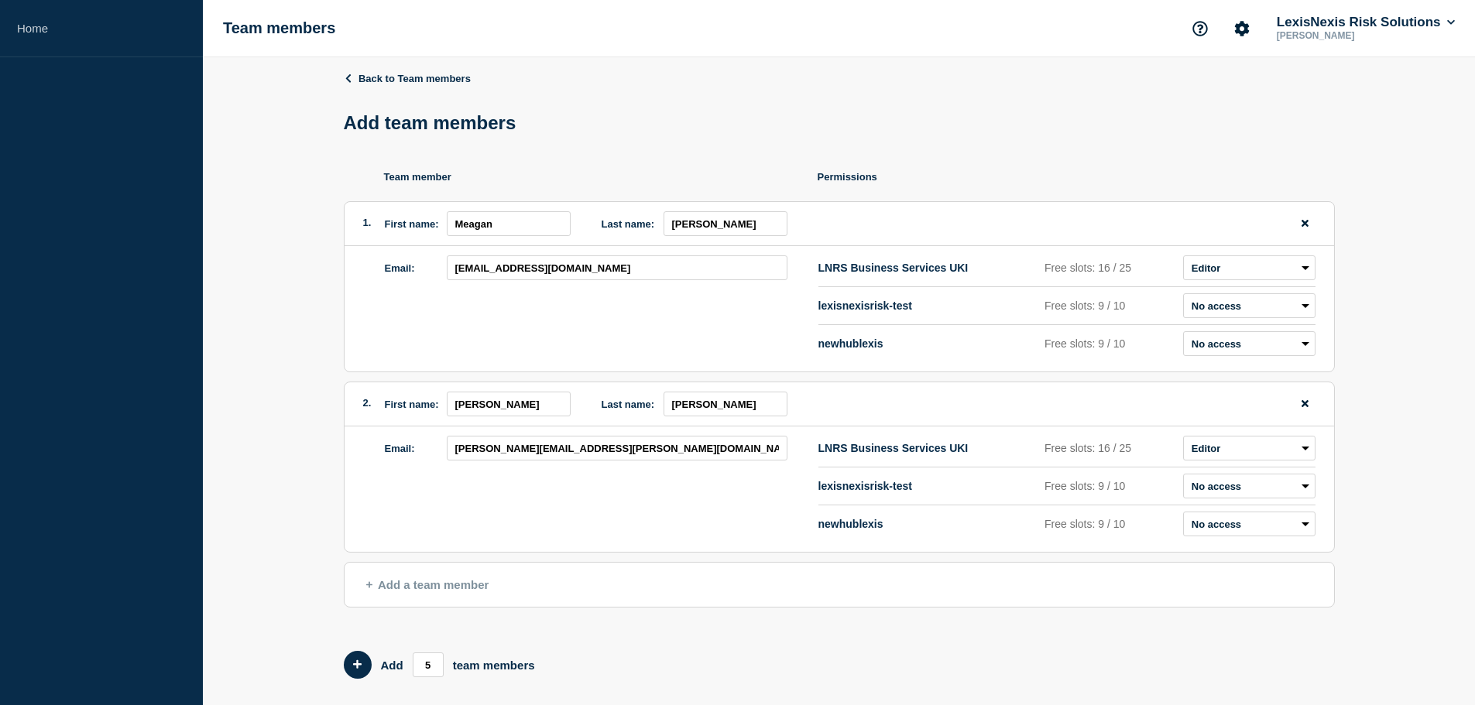
click at [1433, 458] on div "Back to Team members Add team members Team member Permissions 1. First name: Me…" at bounding box center [839, 420] width 1272 height 727
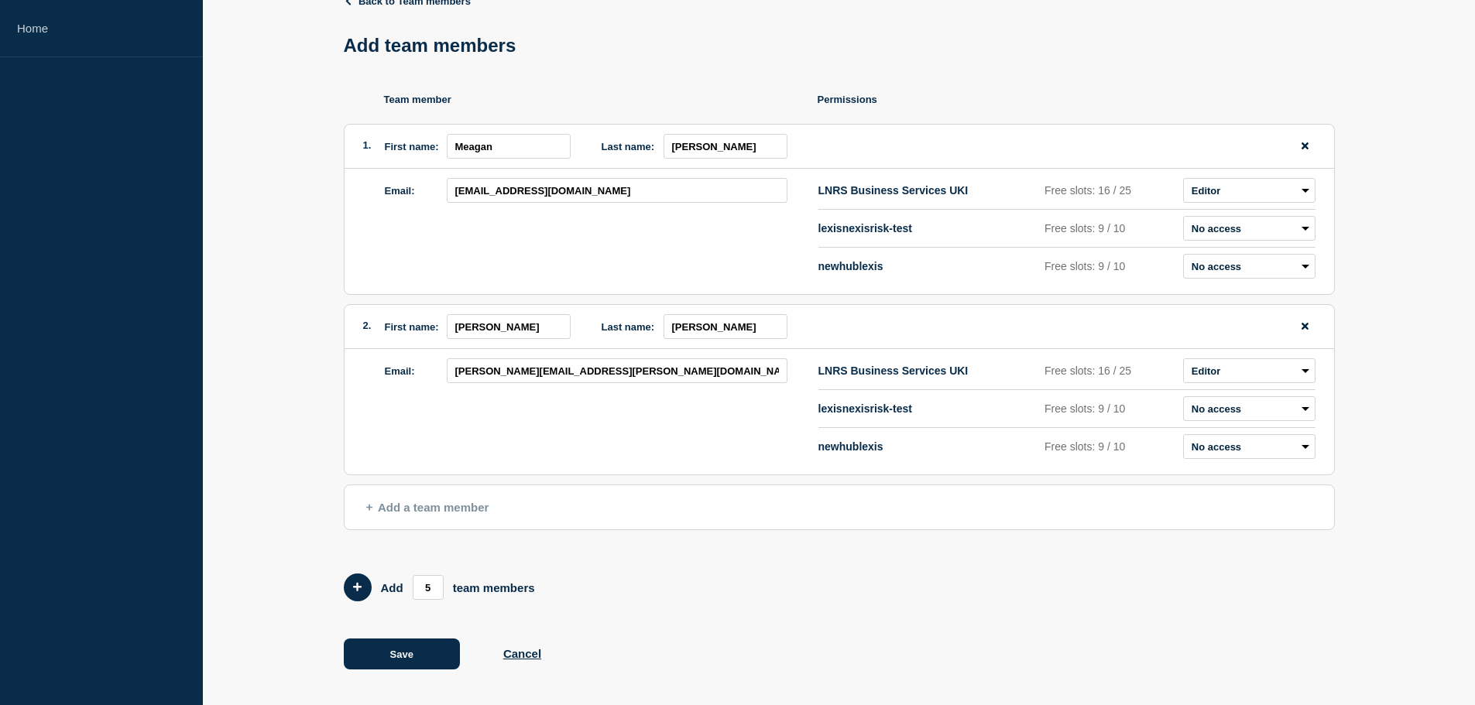
scroll to position [83, 0]
click at [429, 653] on button "Save" at bounding box center [402, 652] width 116 height 31
